Goal: Task Accomplishment & Management: Use online tool/utility

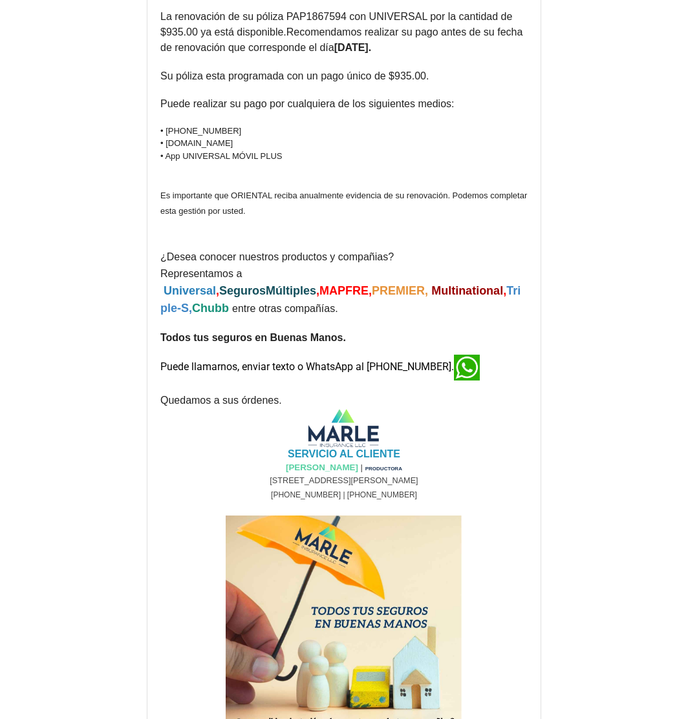
scroll to position [172, 0]
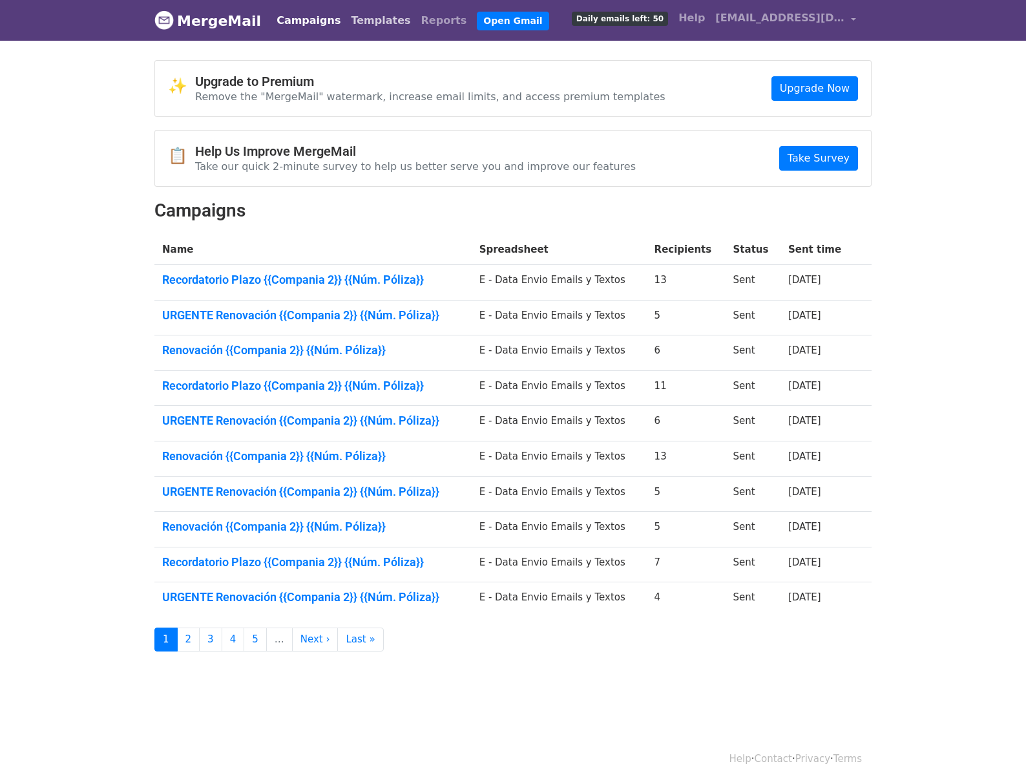
click at [358, 16] on link "Templates" at bounding box center [381, 21] width 70 height 26
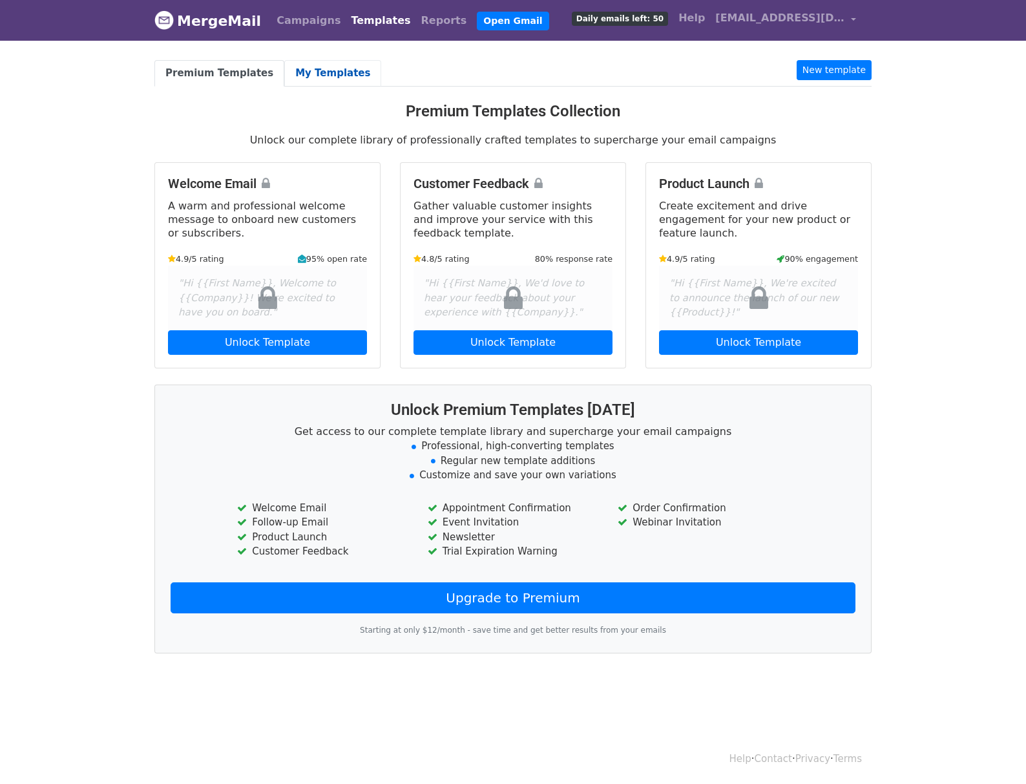
click at [318, 70] on link "My Templates" at bounding box center [332, 73] width 97 height 26
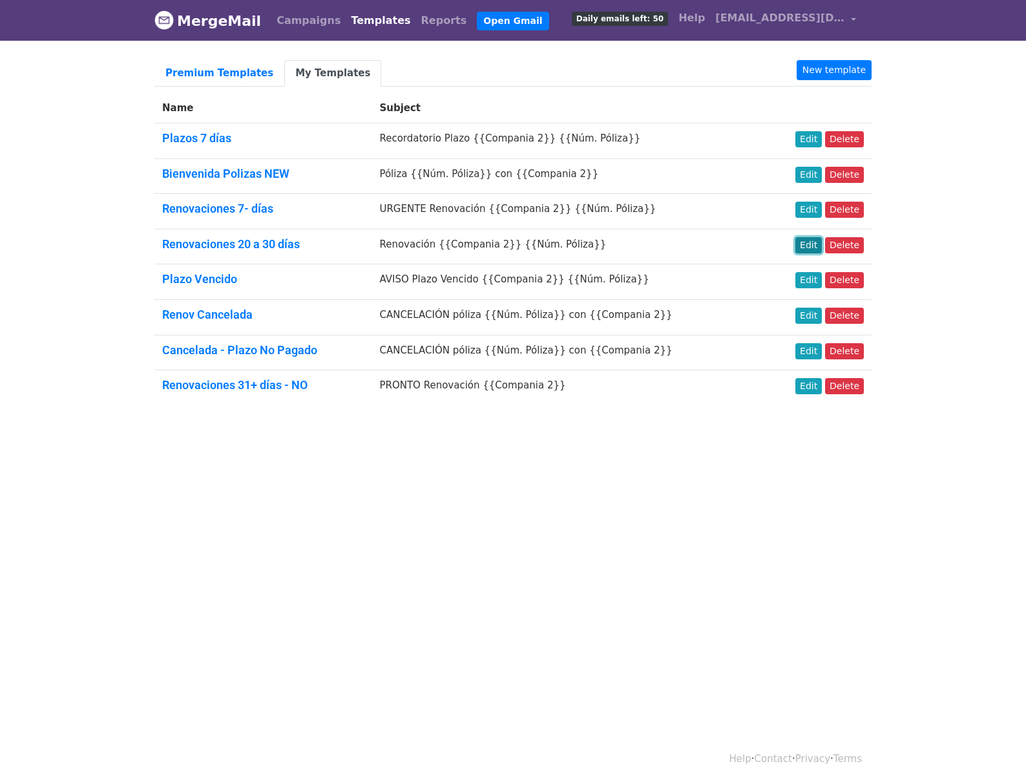
click at [821, 242] on link "Edit" at bounding box center [809, 245] width 26 height 16
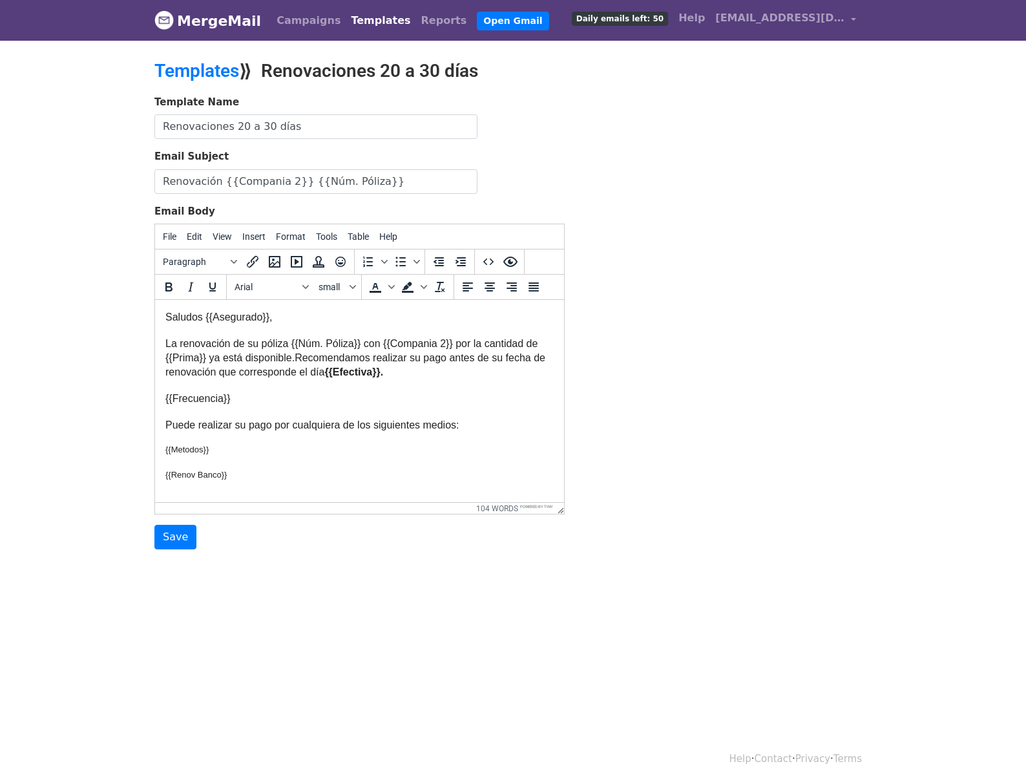
click at [373, 401] on div "{{Frecuencia}}" at bounding box center [359, 399] width 388 height 14
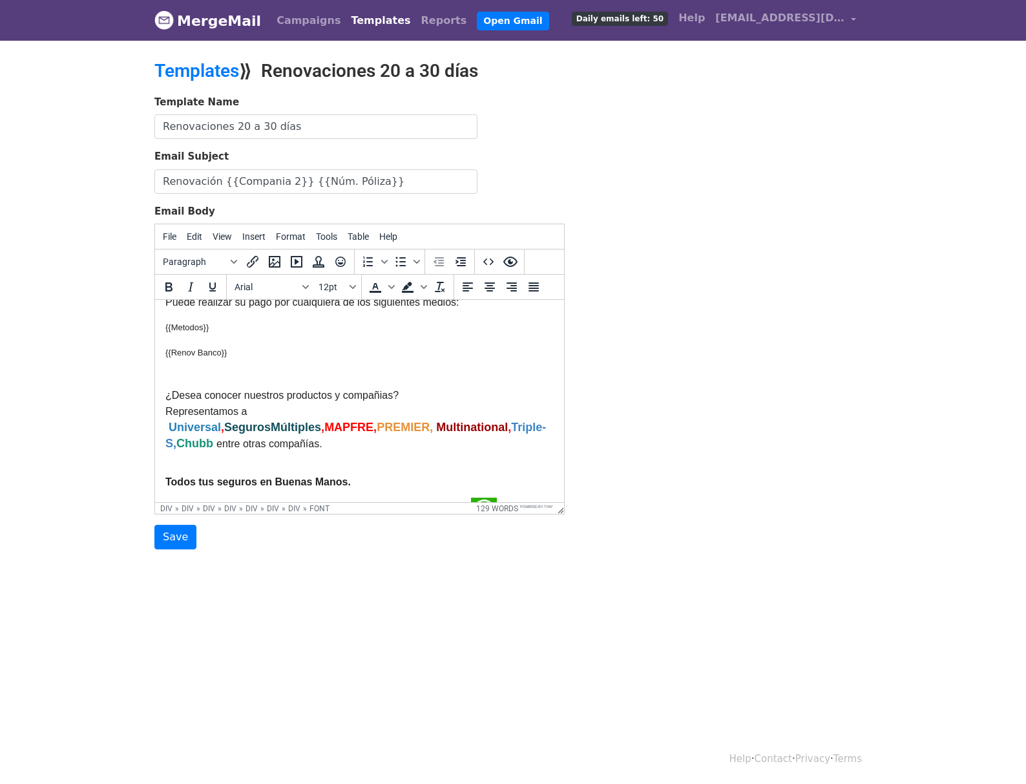
scroll to position [172, 0]
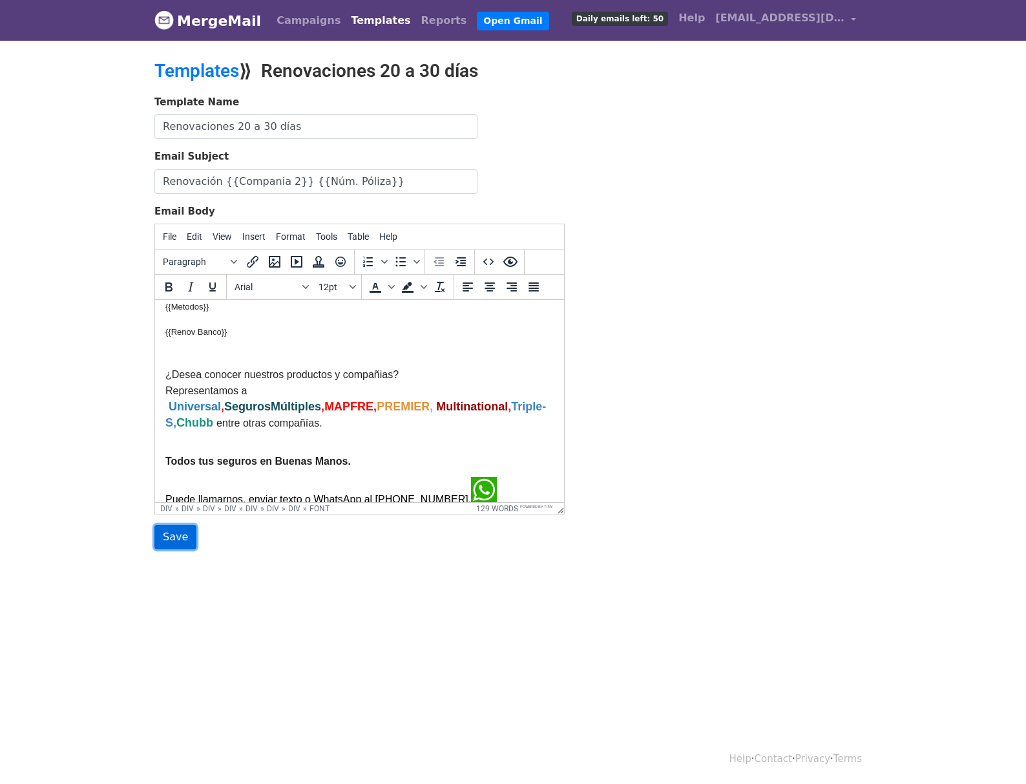
click at [174, 538] on input "Save" at bounding box center [175, 537] width 42 height 25
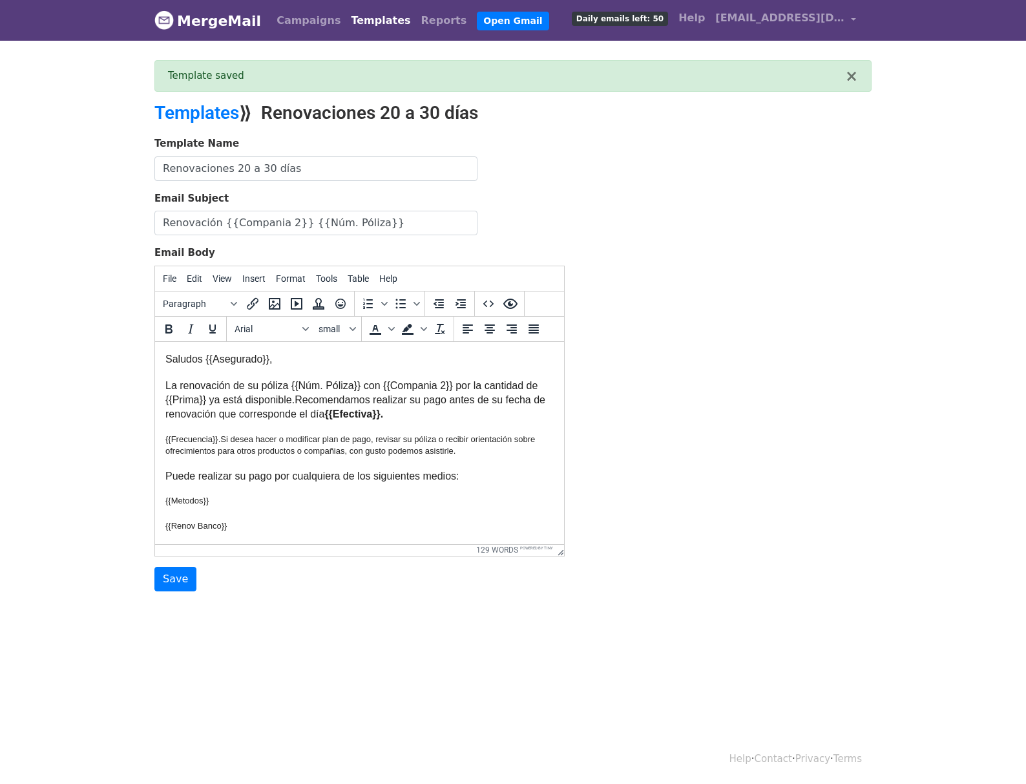
click at [275, 417] on span "Recomendamos realizar su pago antes de su fecha de renovación que corresponde e…" at bounding box center [355, 406] width 380 height 25
click at [266, 438] on font "Si desea hacer o modificar plan de pago, revisar su póliza o recibir orientació…" at bounding box center [350, 444] width 370 height 21
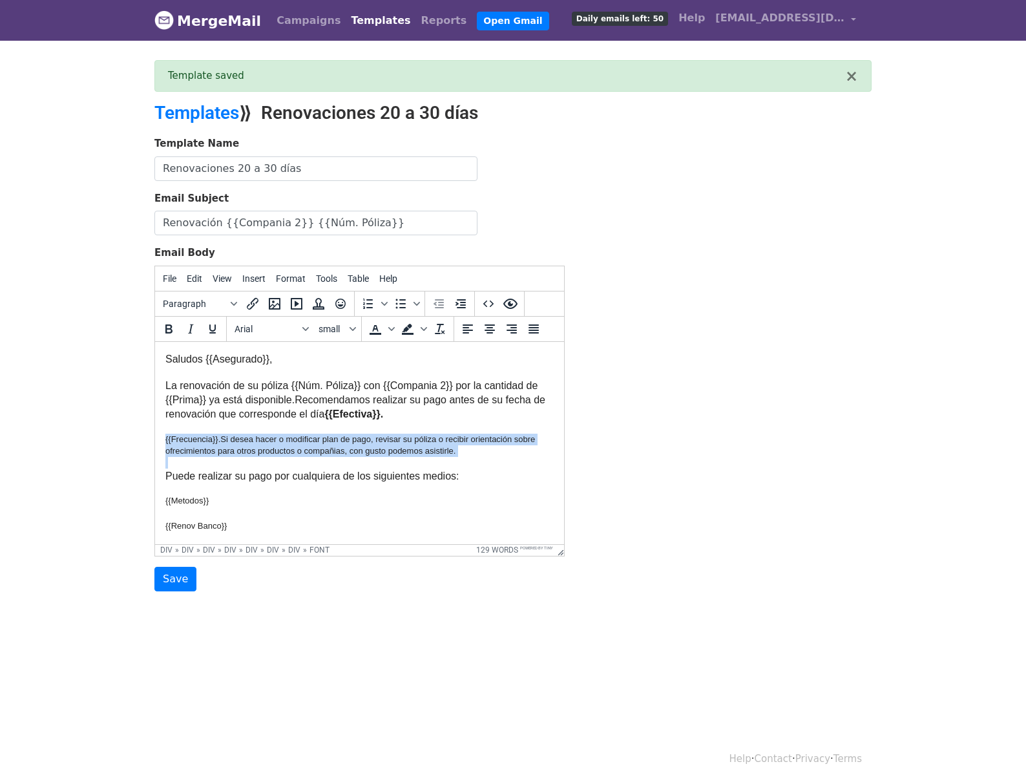
drag, startPoint x: 165, startPoint y: 437, endPoint x: 497, endPoint y: 459, distance: 332.9
click at [497, 459] on div "Saludos {{Asegurado}}, La renovación de su póliza {{Núm. Póliza}} con {{Compani…" at bounding box center [359, 753] width 388 height 803
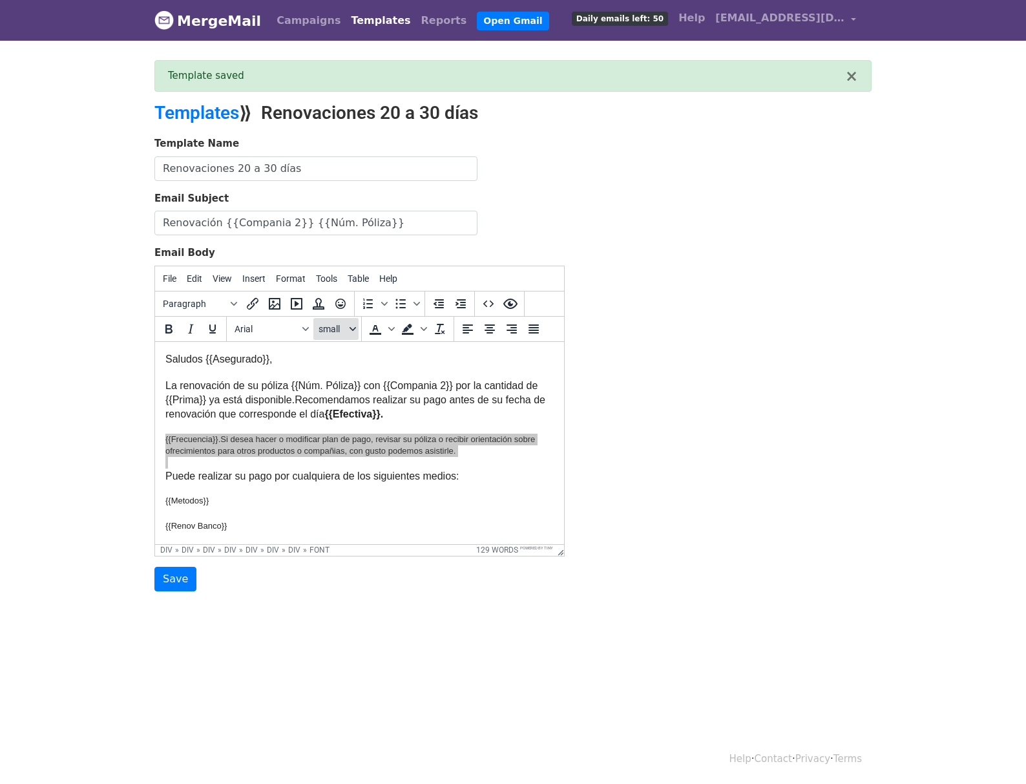
click at [328, 333] on button "small" at bounding box center [335, 329] width 45 height 22
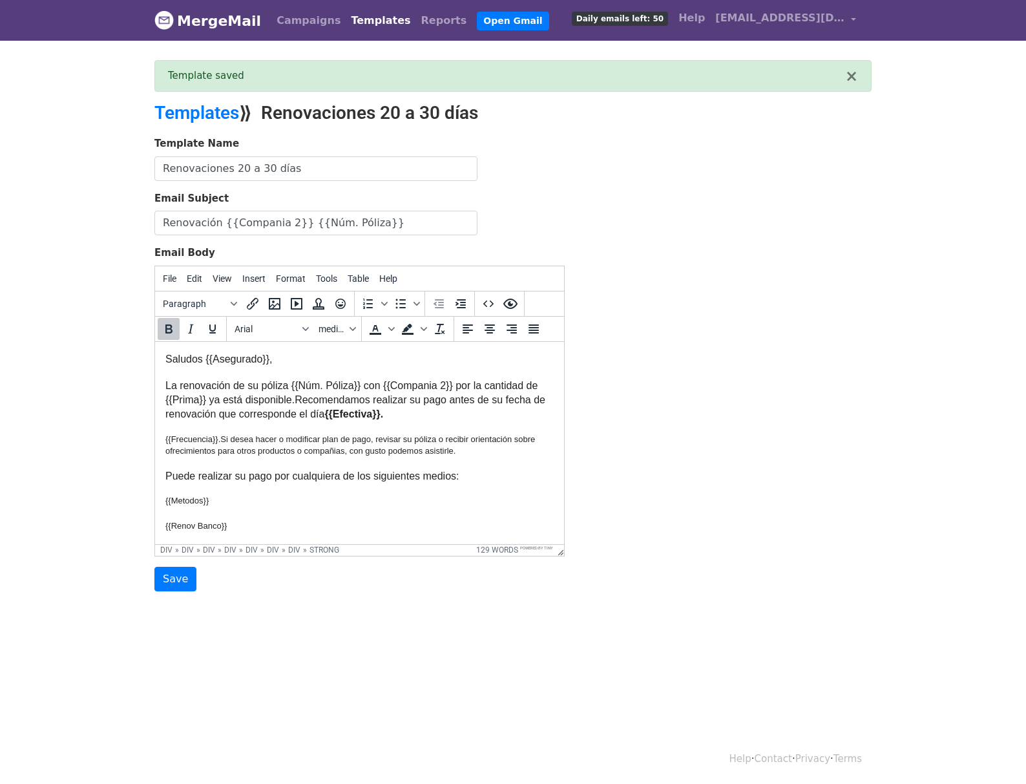
click at [491, 408] on div "La renovación de su póliza {{Núm. Póliza}} con {{Compania 2}} por la cantidad d…" at bounding box center [359, 399] width 388 height 43
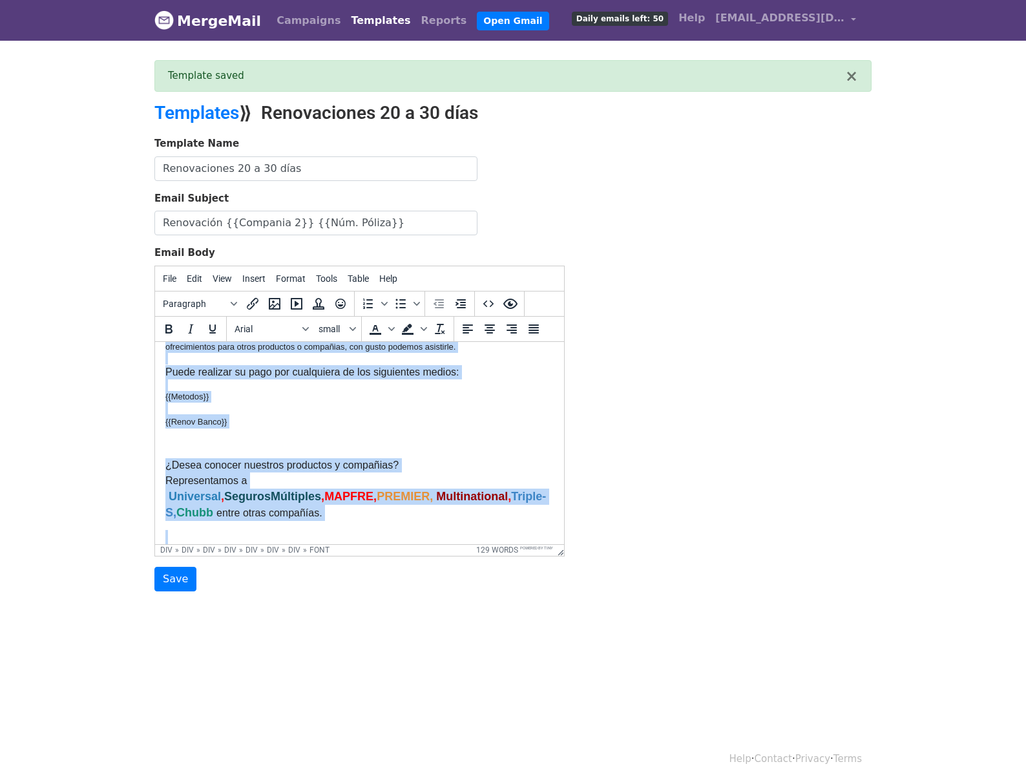
scroll to position [135, 0]
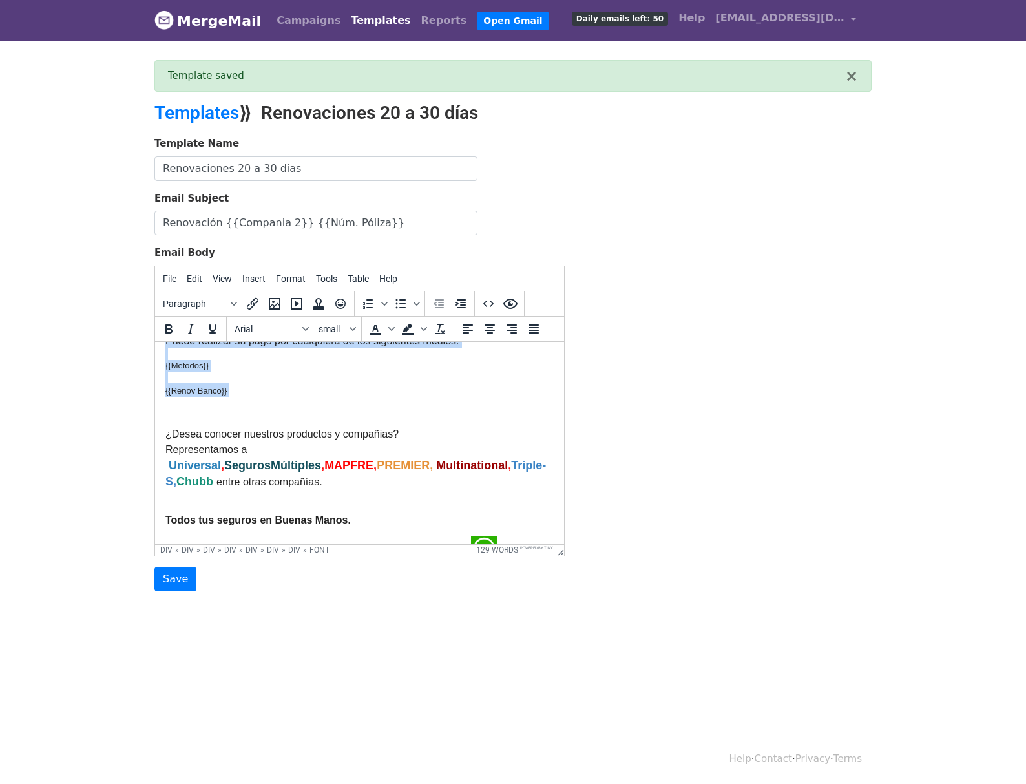
drag, startPoint x: 167, startPoint y: 360, endPoint x: 444, endPoint y: 413, distance: 281.6
click at [444, 413] on div "Saludos {{Asegurado}}, La renovación de su póliza {{Núm. Póliza}} con {{Compani…" at bounding box center [359, 617] width 388 height 803
click at [324, 327] on span "small" at bounding box center [333, 329] width 28 height 10
click at [355, 385] on div "12pt" at bounding box center [338, 395] width 50 height 21
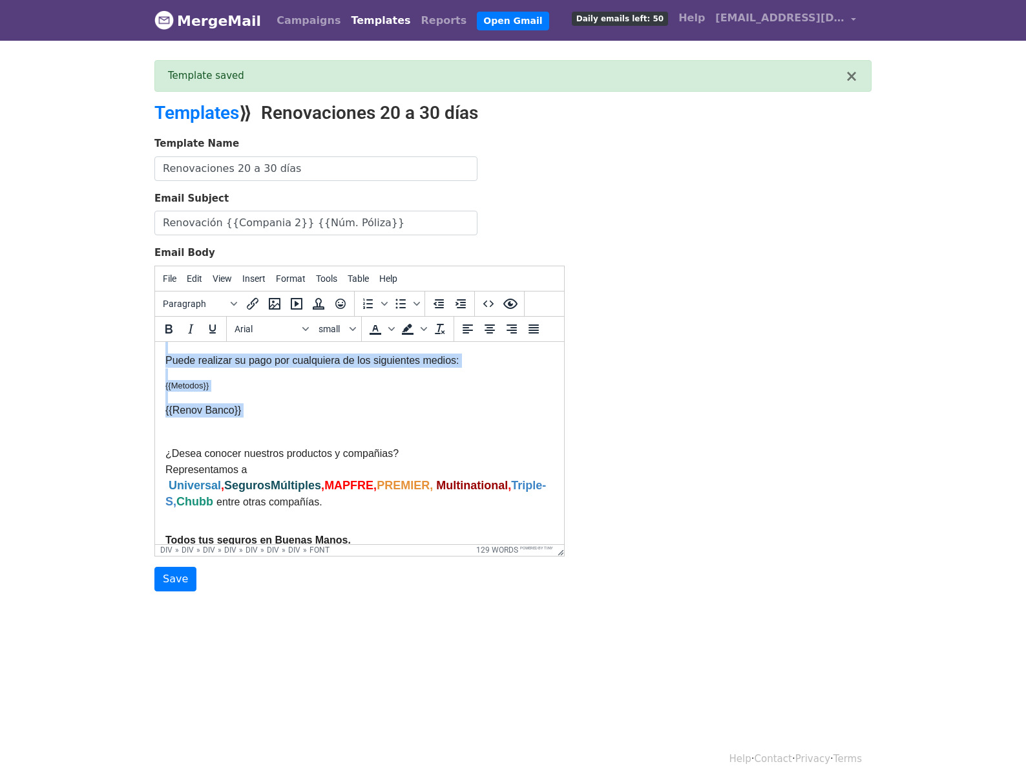
scroll to position [10, 0]
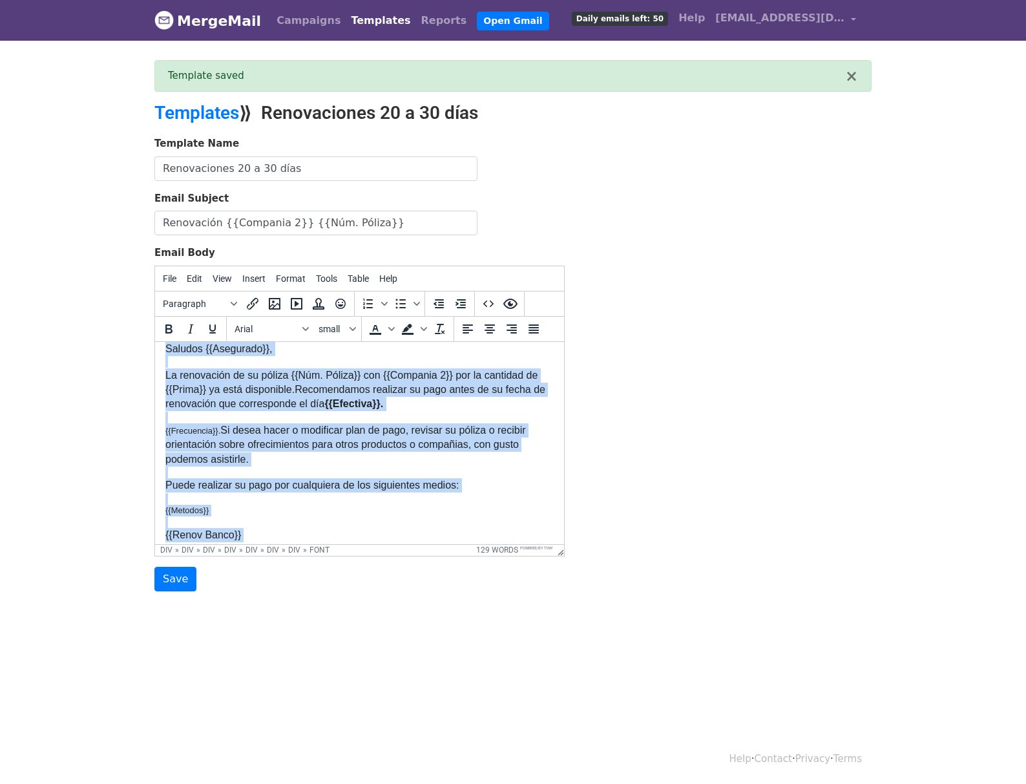
click at [459, 444] on font "Si desea hacer o modificar plan de pago, revisar su póliza o recibir orientació…" at bounding box center [345, 444] width 361 height 40
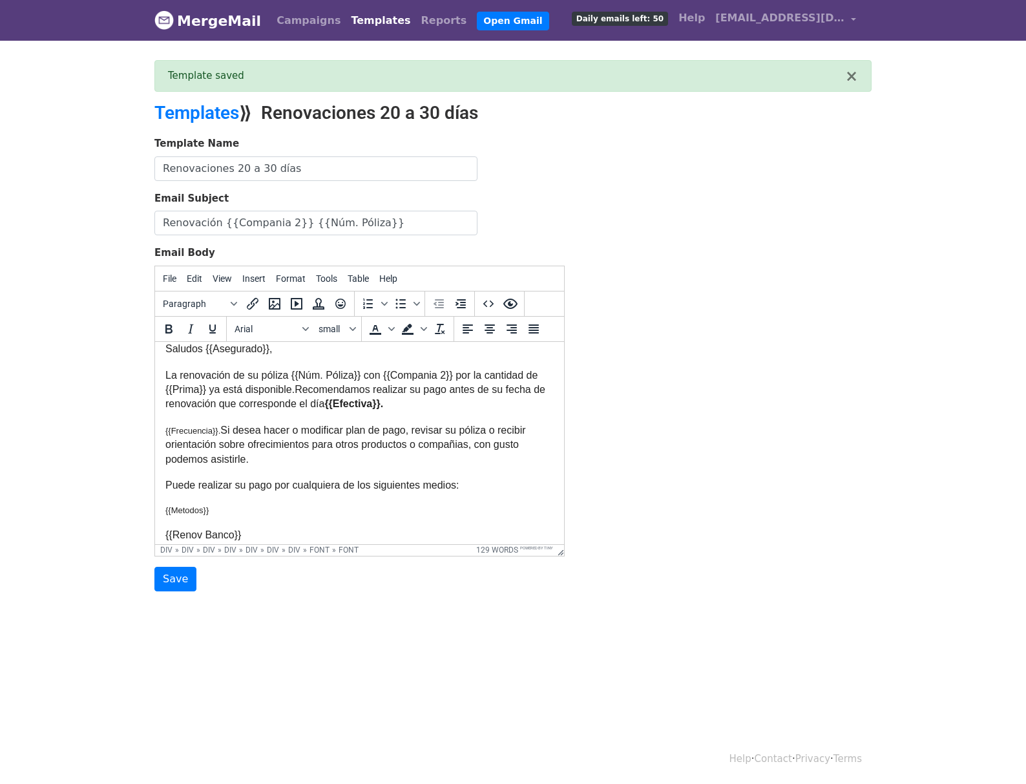
drag, startPoint x: 459, startPoint y: 445, endPoint x: 441, endPoint y: 447, distance: 18.2
click at [441, 447] on font "Si desea hacer o modificar plan de pago, revisar su póliza o recibir orientació…" at bounding box center [345, 444] width 361 height 40
click at [0, 0] on lt-span "compañías" at bounding box center [0, 0] width 0 height 0
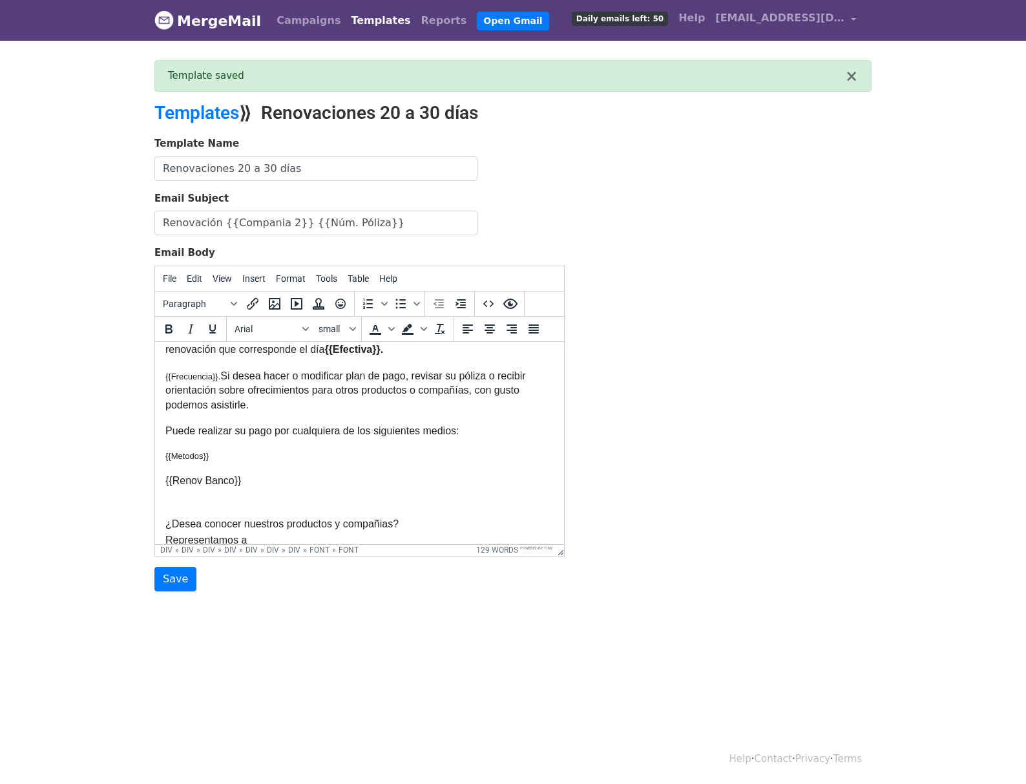
scroll to position [96, 0]
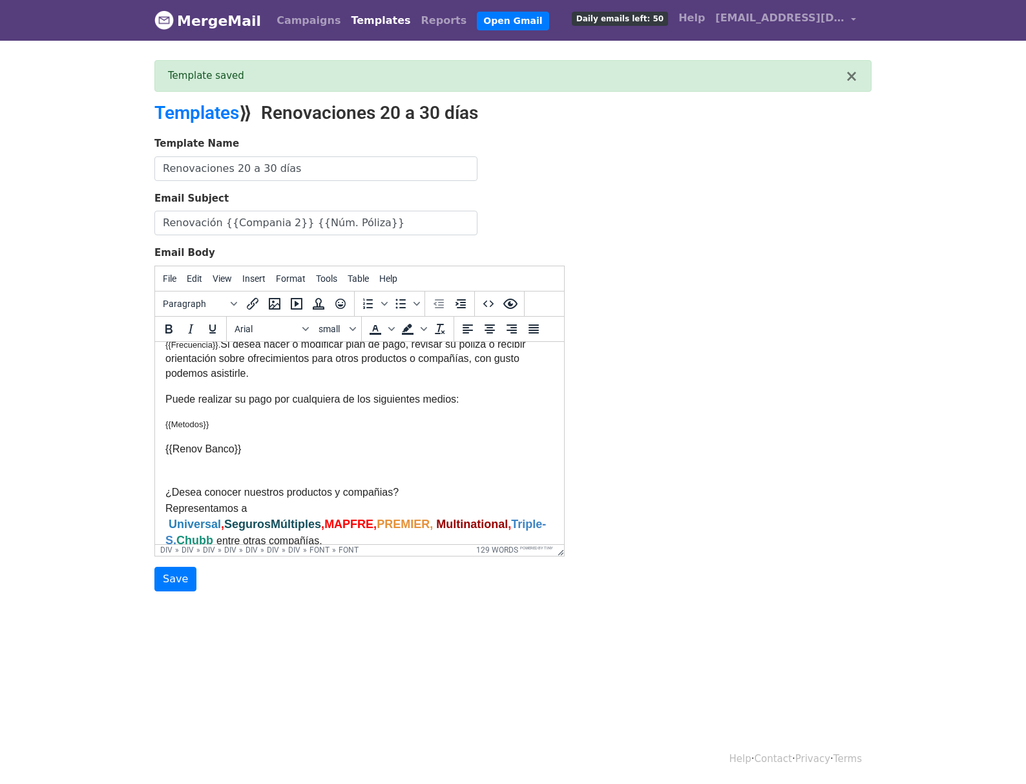
click at [206, 421] on font "{{Metodos}}" at bounding box center [186, 424] width 43 height 10
click at [341, 328] on span "small" at bounding box center [333, 329] width 28 height 10
click at [352, 394] on div "12pt" at bounding box center [348, 395] width 19 height 16
drag, startPoint x: 224, startPoint y: 417, endPoint x: 227, endPoint y: 427, distance: 10.0
click at [227, 427] on div "Saludos {{Asegurado}}, La renovación de su póliza {{Núm. Póliza}} con {{Compani…" at bounding box center [359, 666] width 388 height 823
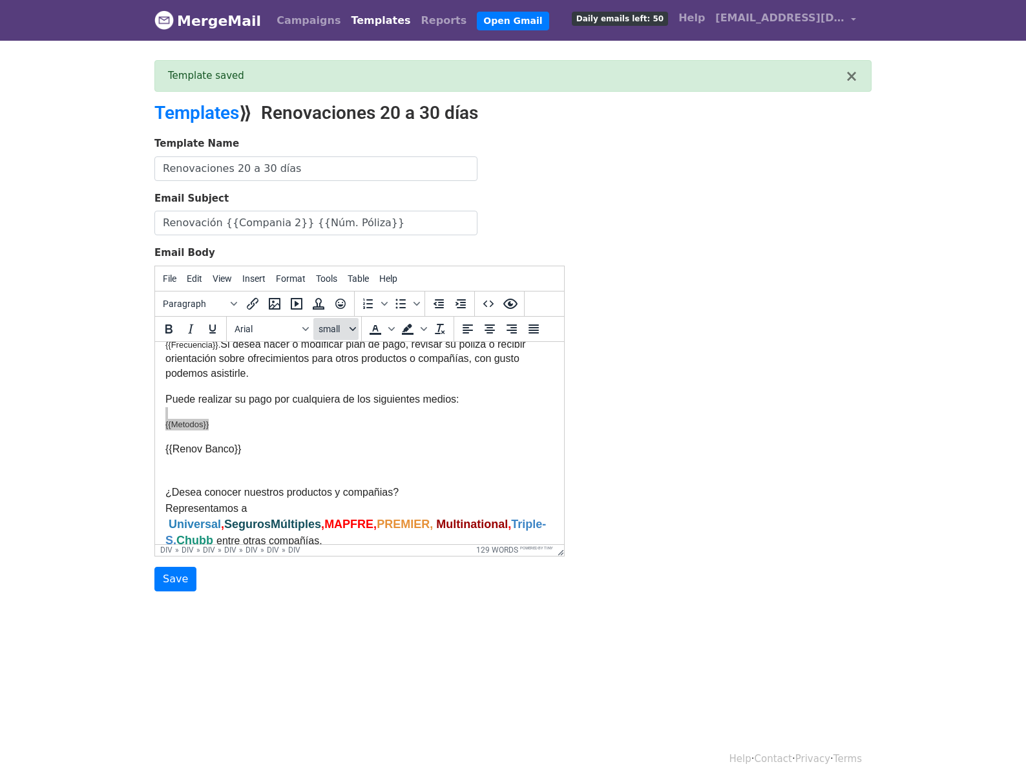
click at [330, 318] on button "small" at bounding box center [335, 329] width 45 height 22
click at [354, 390] on div "12pt" at bounding box center [348, 395] width 19 height 16
click at [328, 425] on div "{{Metodos}} {{Renov Banco}} ¿Desea conocer nuestros productos y compañias? Repr…" at bounding box center [359, 483] width 388 height 131
click at [177, 579] on input "Save" at bounding box center [175, 579] width 42 height 25
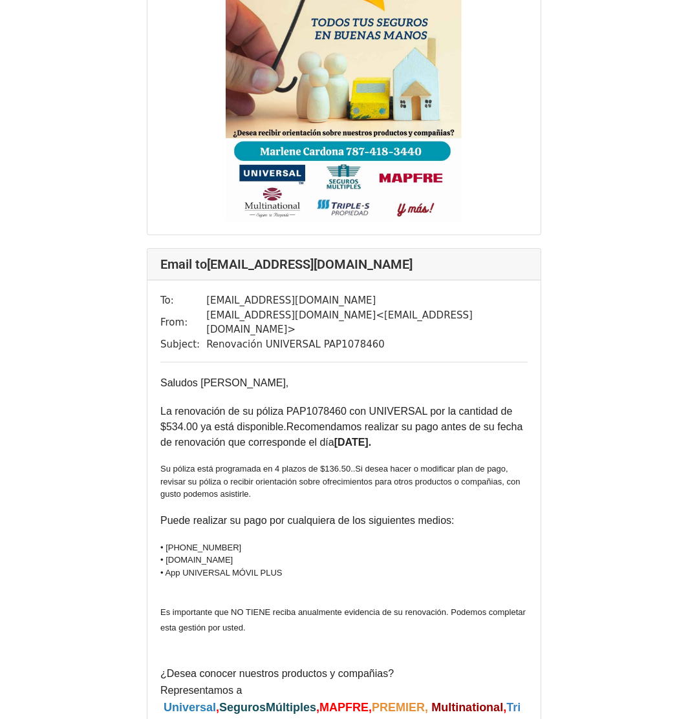
scroll to position [1981, 0]
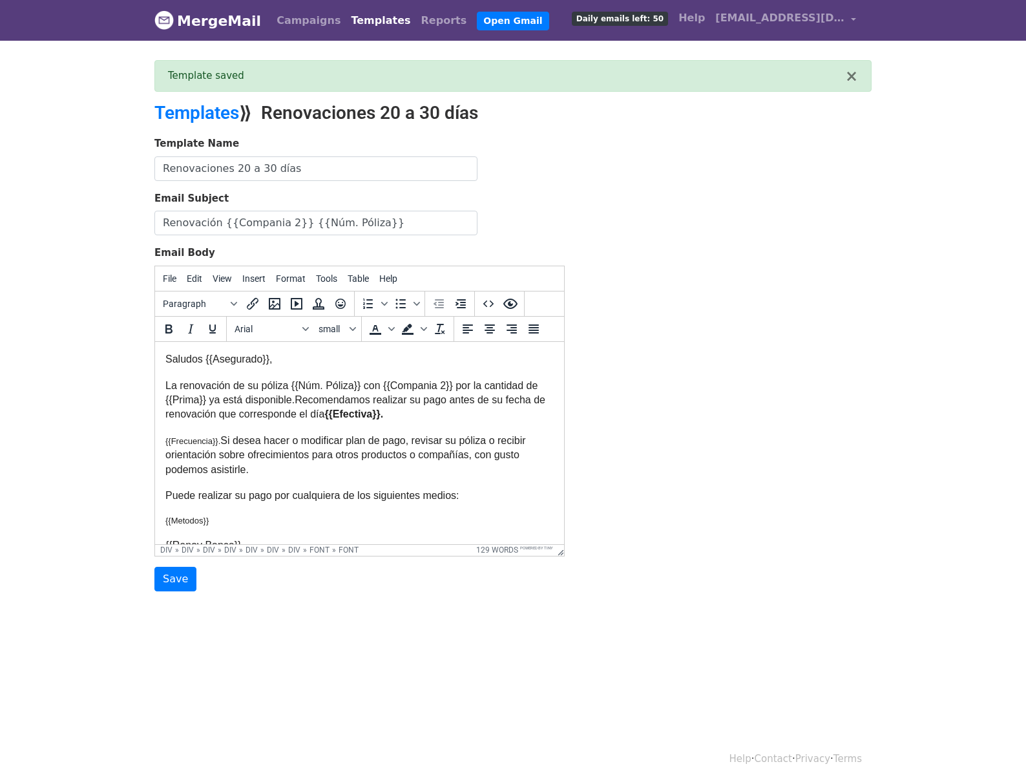
click at [220, 441] on font "{{Frecuencia}}." at bounding box center [192, 441] width 55 height 10
click at [337, 331] on span "small" at bounding box center [333, 329] width 28 height 10
click at [352, 410] on div "14pt" at bounding box center [348, 416] width 19 height 16
click at [326, 333] on button "small" at bounding box center [335, 329] width 45 height 22
click at [349, 374] on div "10pt" at bounding box center [348, 374] width 19 height 16
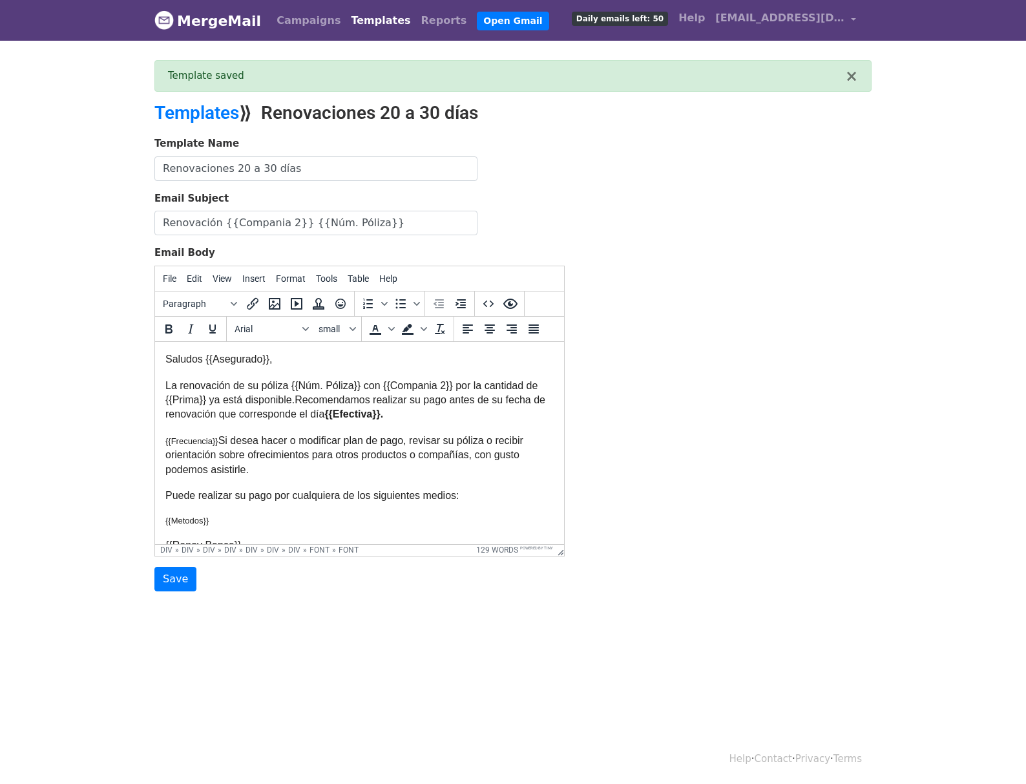
click at [332, 419] on div "La renovación de su póliza {{Núm. Póliza}} con {{Compania 2}} por la cantidad d…" at bounding box center [359, 399] width 388 height 43
click at [212, 434] on font "{{Frecuencia}} Si desea hacer o modificar plan de pago, revisar su póliza o rec…" at bounding box center [344, 454] width 358 height 40
click at [233, 445] on font "Si desea hacer o modificar plan de pago, revisar su póliza o recibir orientació…" at bounding box center [344, 454] width 358 height 40
click at [228, 410] on span "Recomendamos realizar su pago antes de su fecha de renovación que corresponde e…" at bounding box center [355, 406] width 380 height 25
drag, startPoint x: 211, startPoint y: 520, endPoint x: 166, endPoint y: 512, distance: 45.4
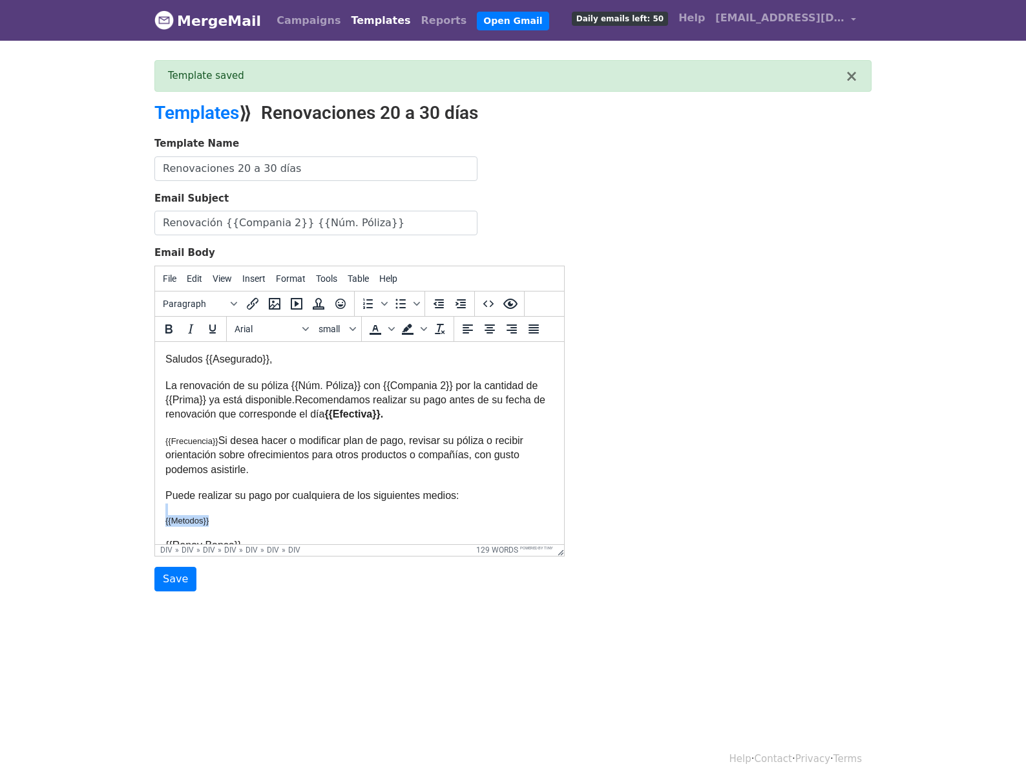
click at [166, 512] on div "Saludos {{Asegurado}}, La renovación de su póliza {{Núm. Póliza}} con {{Compani…" at bounding box center [359, 763] width 388 height 823
click at [342, 331] on span "small" at bounding box center [333, 329] width 28 height 10
click at [346, 426] on div "18pt" at bounding box center [338, 436] width 50 height 21
click at [308, 401] on span "Recomendamos realizar su pago antes de su fecha de renovación que corresponde e…" at bounding box center [355, 406] width 380 height 25
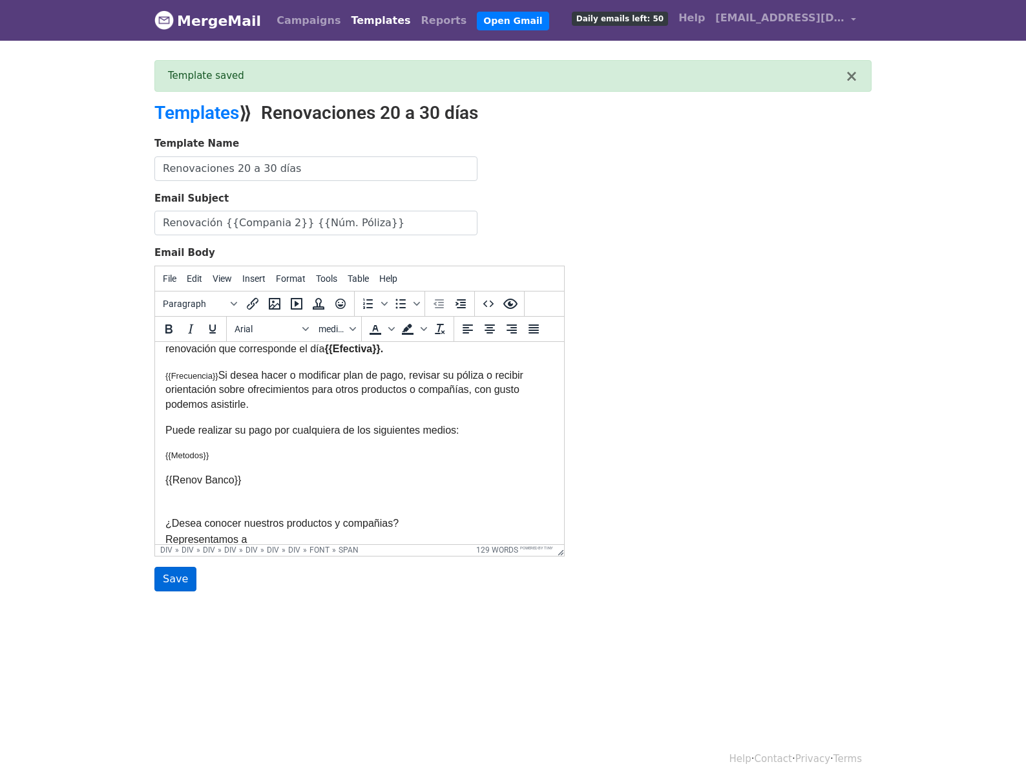
scroll to position [86, 0]
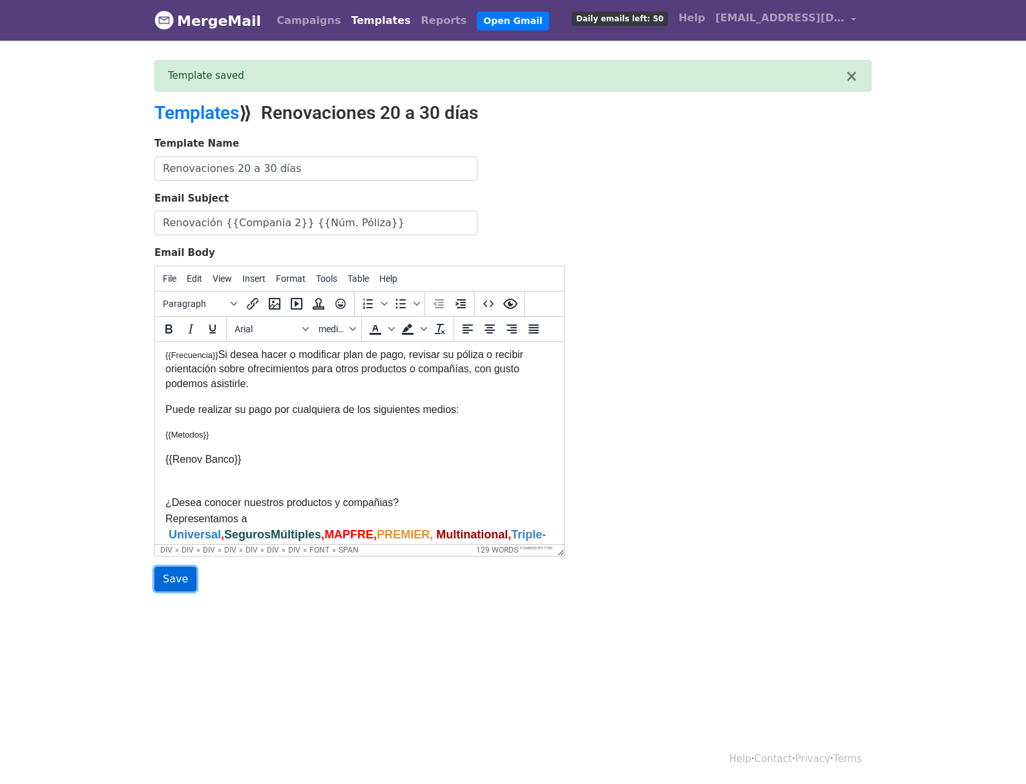
click at [173, 578] on input "Save" at bounding box center [175, 579] width 42 height 25
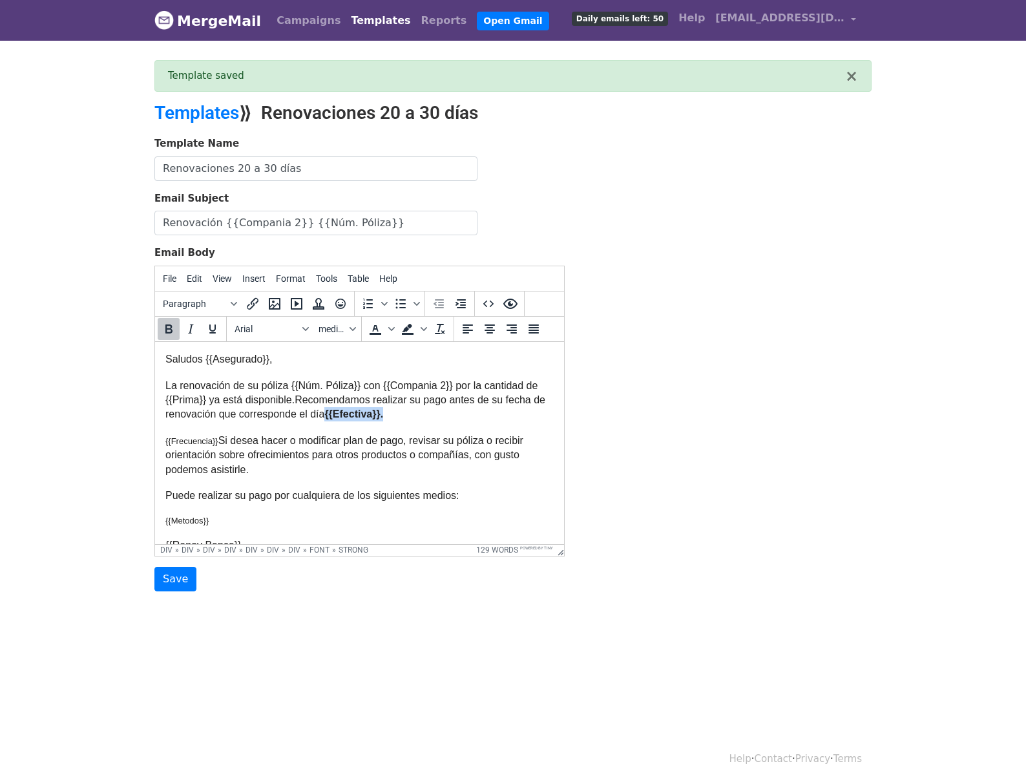
drag, startPoint x: 343, startPoint y: 409, endPoint x: 399, endPoint y: 414, distance: 57.1
click at [383, 414] on strong "{{Efectiva}}." at bounding box center [353, 413] width 59 height 11
